Goal: Information Seeking & Learning: Learn about a topic

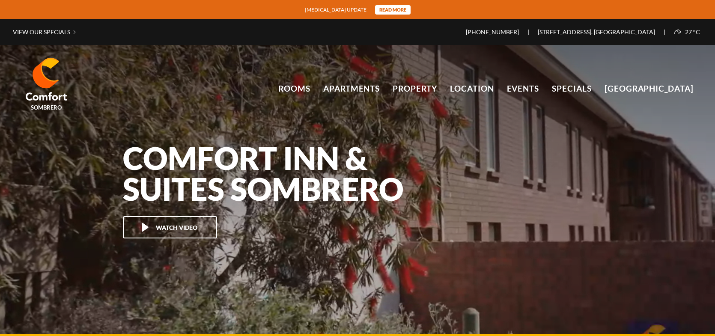
scroll to position [57162, 0]
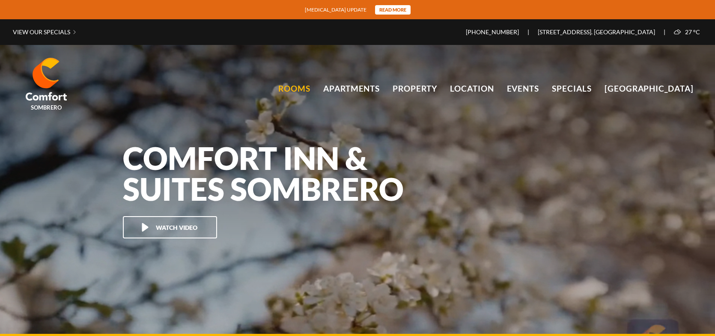
click at [304, 88] on link "Rooms" at bounding box center [294, 88] width 32 height 13
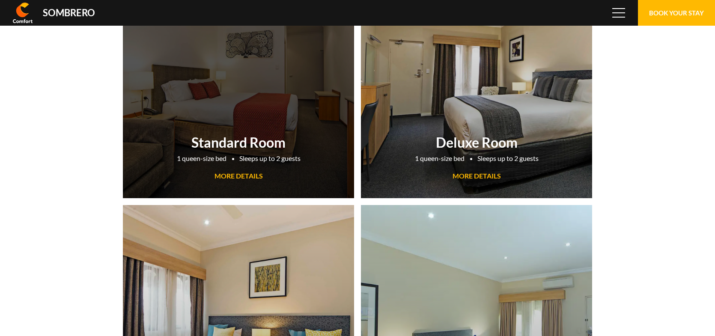
scroll to position [57162, 0]
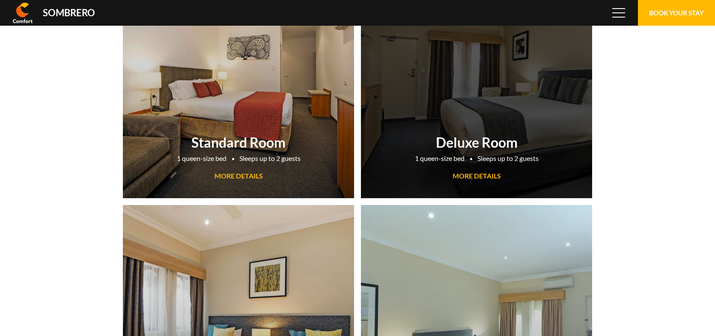
click at [468, 108] on link "Deluxe Room 1 queen-size bed Sleeps up to 2 guests MORE DETAILS" at bounding box center [476, 78] width 231 height 240
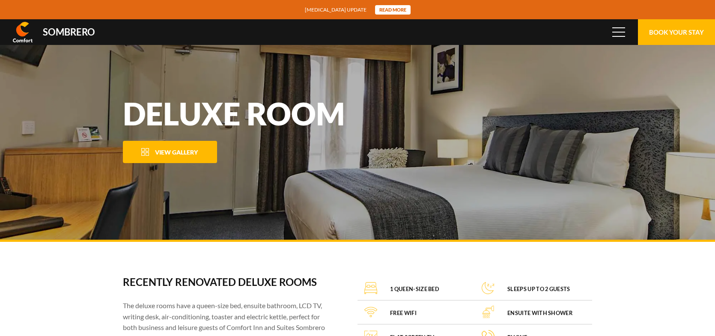
click at [186, 151] on span "View Gallery" at bounding box center [176, 152] width 43 height 7
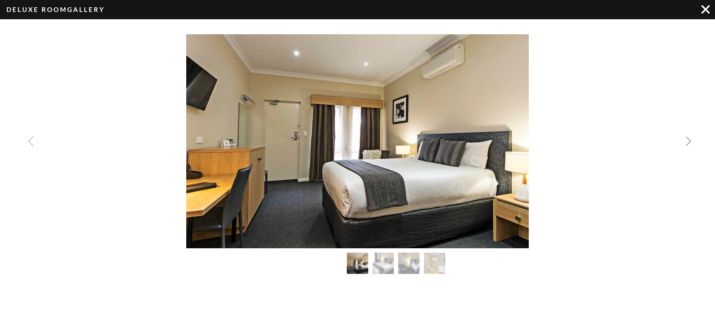
click at [689, 142] on img "Next slide" at bounding box center [688, 141] width 10 height 10
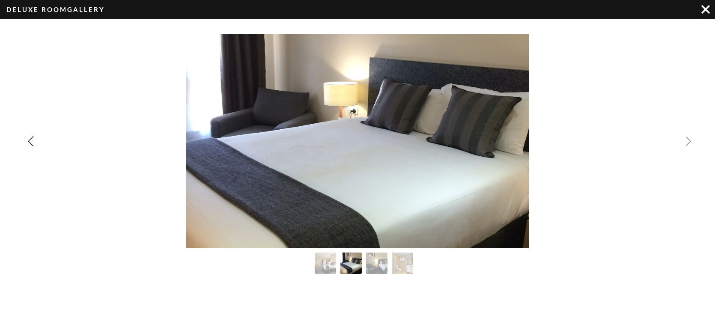
click at [689, 142] on img "Next slide" at bounding box center [688, 141] width 10 height 10
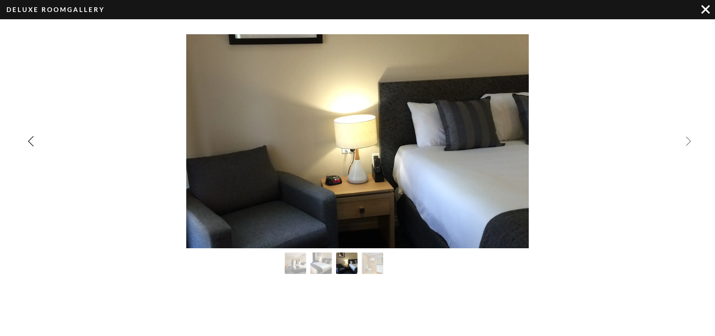
click at [689, 142] on img "Next slide" at bounding box center [688, 141] width 10 height 10
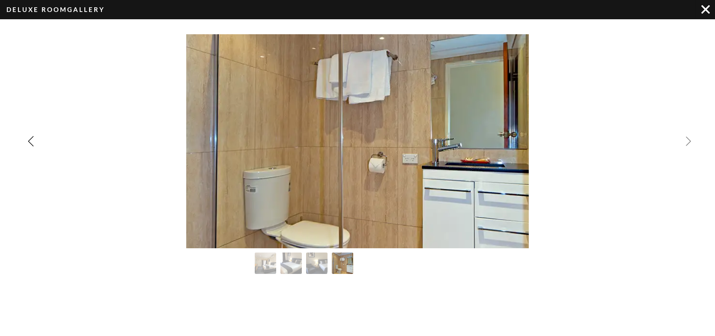
click at [689, 142] on div "Image Gallery" at bounding box center [357, 141] width 715 height 214
click at [705, 9] on img "Image Gallery" at bounding box center [705, 9] width 9 height 9
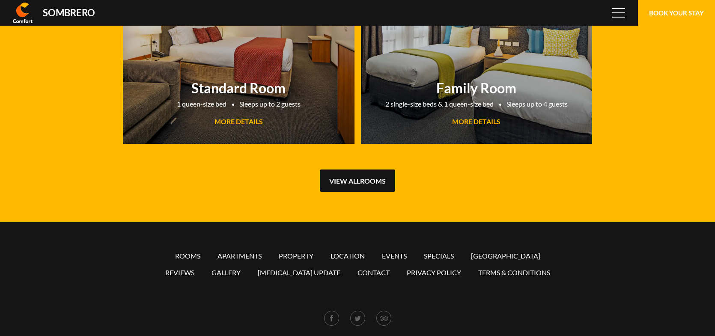
click at [373, 178] on link "View all Rooms" at bounding box center [357, 181] width 75 height 22
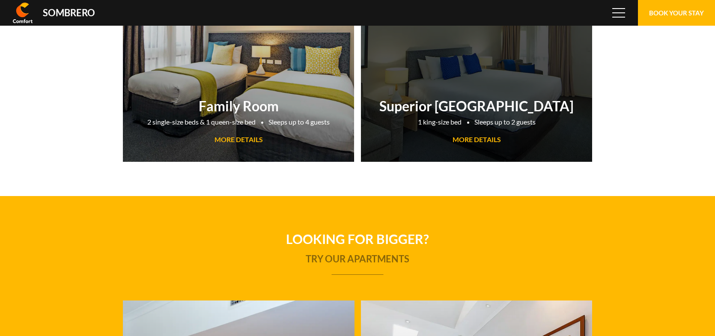
click at [468, 142] on span "MORE DETAILS" at bounding box center [477, 139] width 48 height 8
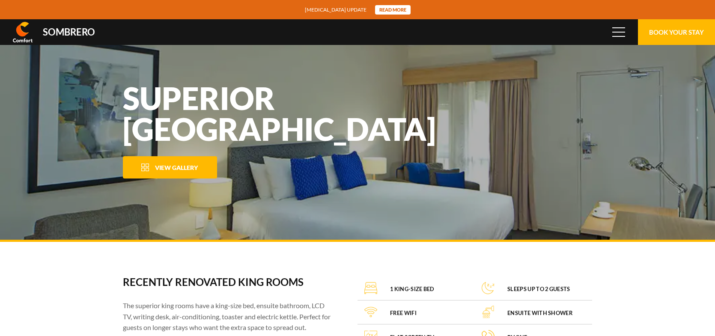
click at [180, 163] on button "View Gallery" at bounding box center [170, 167] width 94 height 22
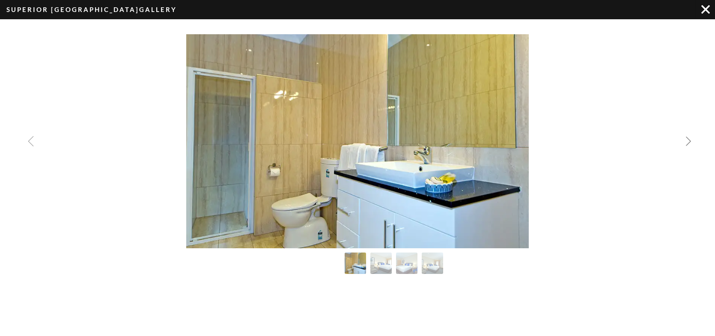
click at [689, 141] on img "Next slide" at bounding box center [688, 141] width 10 height 10
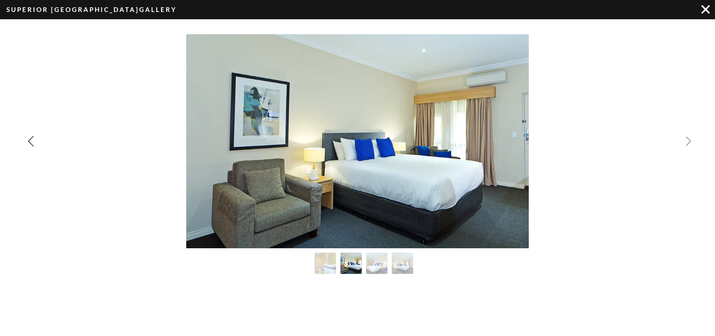
click at [689, 141] on img "Next slide" at bounding box center [688, 141] width 10 height 10
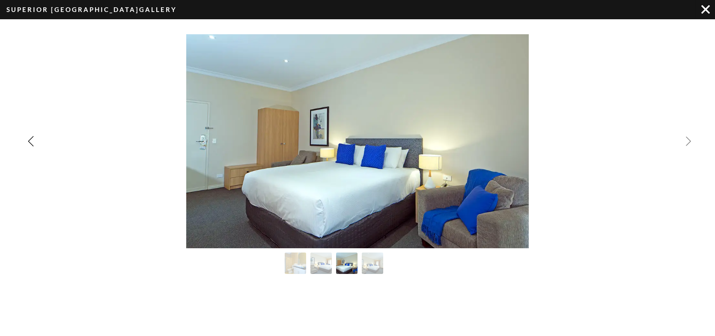
click at [689, 141] on img "Next slide" at bounding box center [688, 141] width 10 height 10
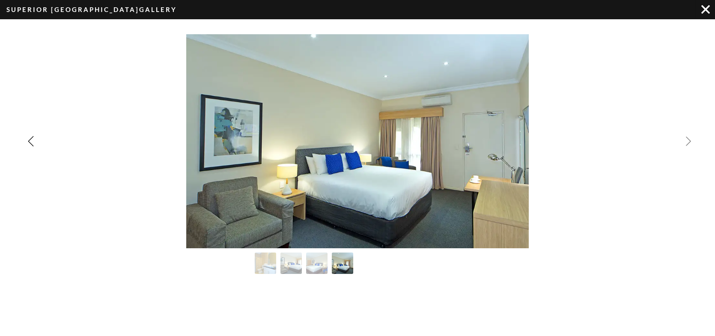
click at [689, 141] on div "Image Gallery" at bounding box center [357, 141] width 715 height 214
click at [704, 11] on img "Image Gallery" at bounding box center [705, 9] width 9 height 9
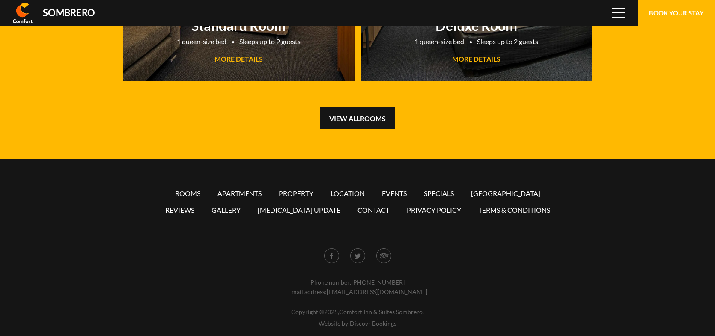
click at [357, 119] on link "View all Rooms" at bounding box center [357, 118] width 75 height 22
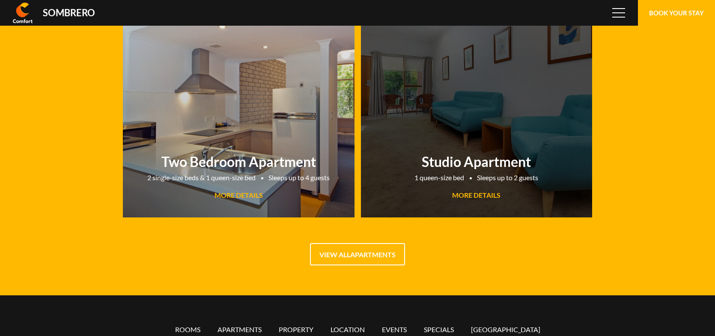
click at [464, 145] on link "Studio Apartment 1 queen-size bed Sleeps up to 2 guests MORE DETAILS" at bounding box center [477, 98] width 232 height 240
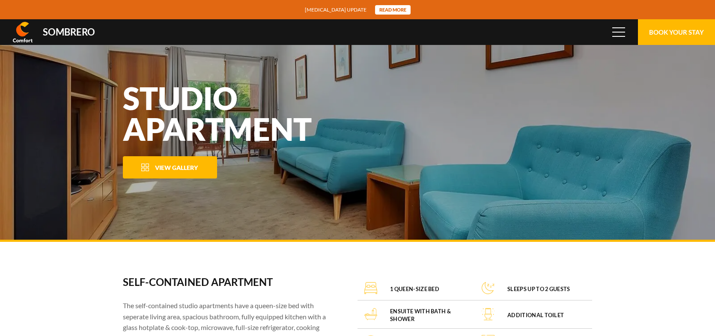
click at [174, 166] on span "View Gallery" at bounding box center [176, 167] width 43 height 7
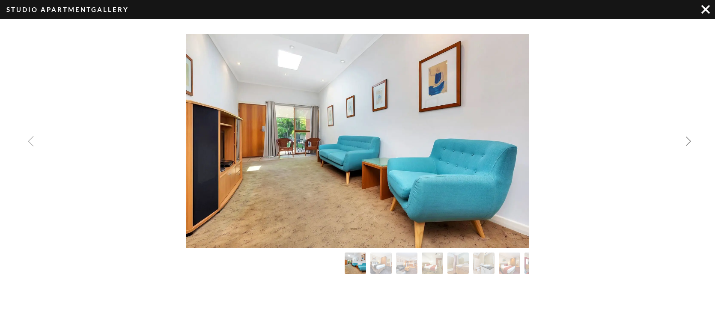
click at [689, 140] on img "Next slide" at bounding box center [688, 141] width 10 height 10
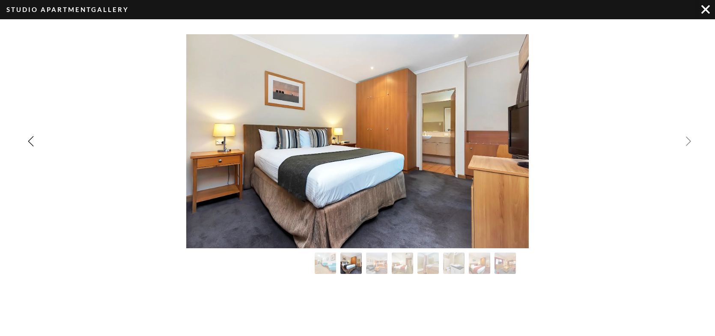
click at [689, 140] on img "Next slide" at bounding box center [688, 141] width 10 height 10
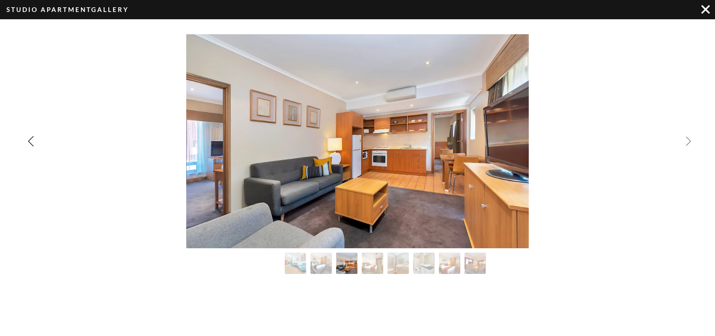
click at [689, 140] on img "Next slide" at bounding box center [688, 141] width 10 height 10
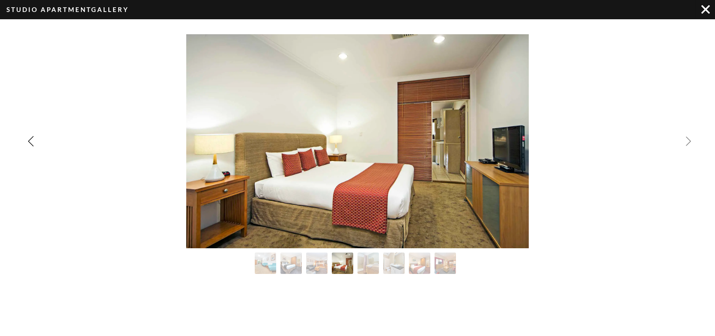
click at [689, 140] on img "Next slide" at bounding box center [688, 141] width 10 height 10
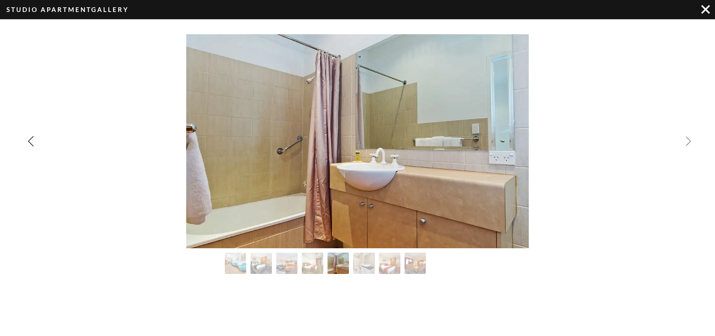
click at [689, 140] on img "Next slide" at bounding box center [688, 141] width 10 height 10
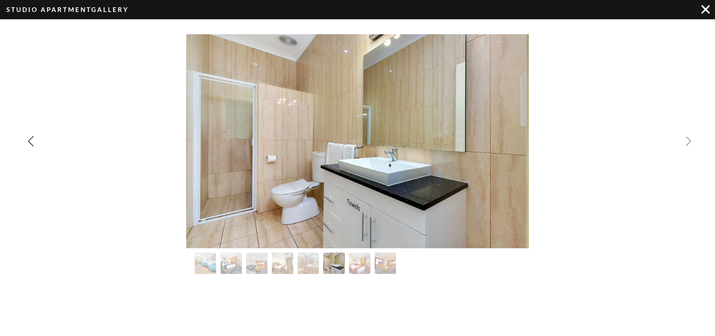
click at [689, 140] on img "Next slide" at bounding box center [688, 141] width 10 height 10
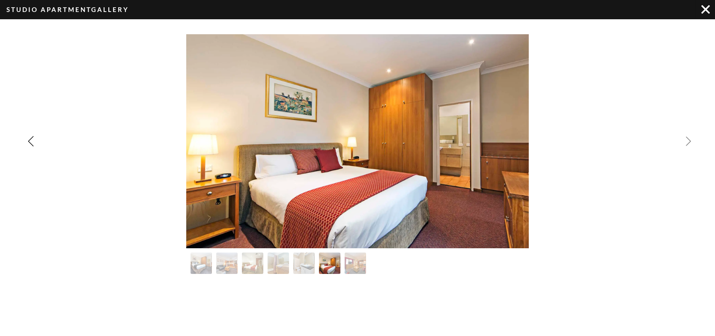
click at [689, 140] on img "Next slide" at bounding box center [688, 141] width 10 height 10
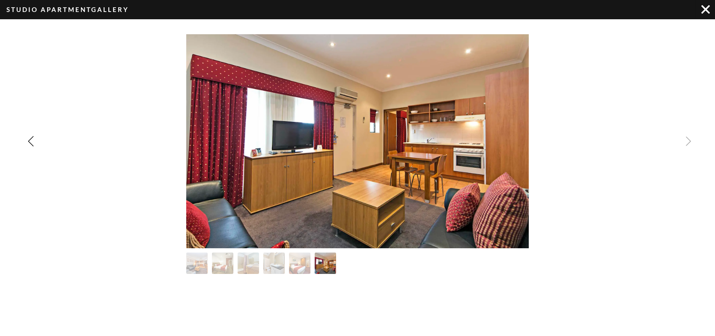
click at [689, 140] on div "Image Gallery" at bounding box center [357, 141] width 715 height 214
click at [707, 13] on img "Image Gallery" at bounding box center [705, 9] width 9 height 9
